Goal: Download file/media

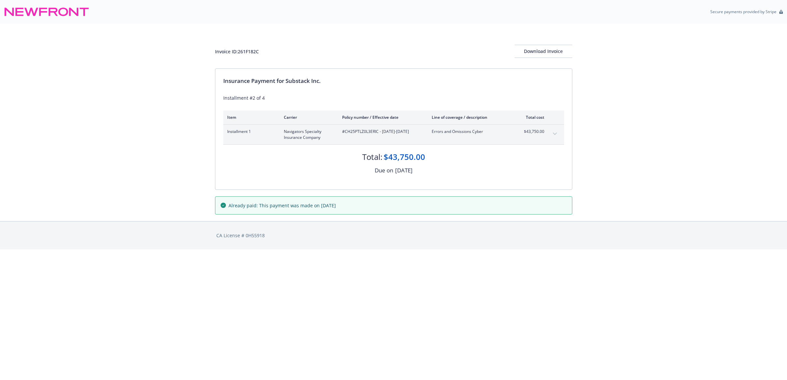
click at [556, 134] on icon "expand content" at bounding box center [555, 134] width 4 height 3
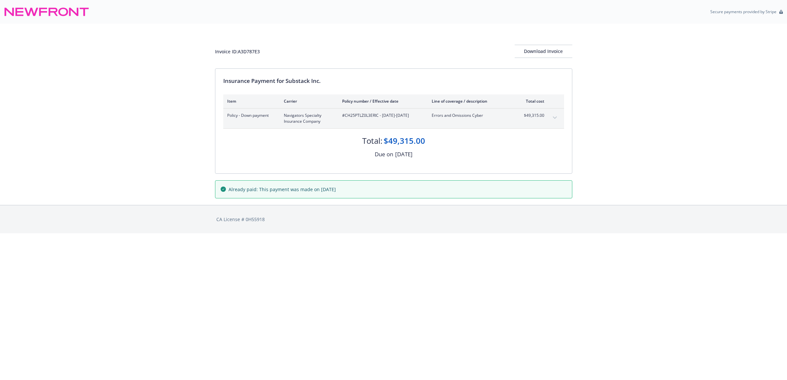
click at [555, 122] on button "expand content" at bounding box center [554, 118] width 11 height 11
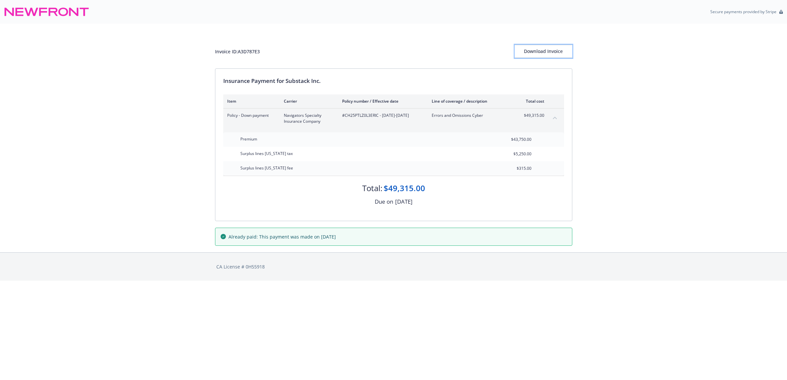
click at [539, 48] on div "Download Invoice" at bounding box center [544, 51] width 58 height 13
